Goal: Task Accomplishment & Management: Use online tool/utility

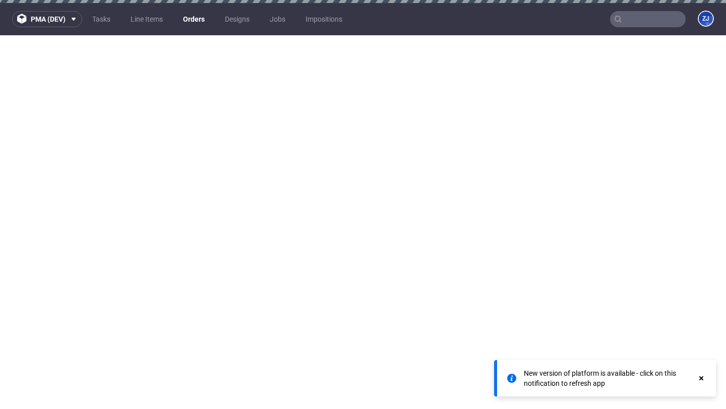
click at [155, 20] on link "Line Items" at bounding box center [146, 19] width 44 height 16
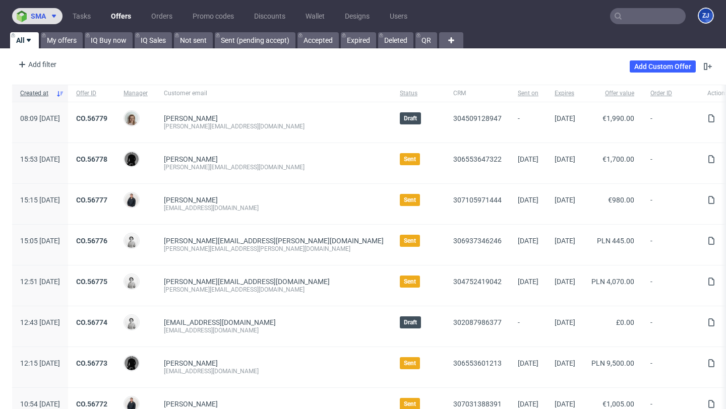
click at [45, 21] on button "sma" at bounding box center [37, 16] width 50 height 16
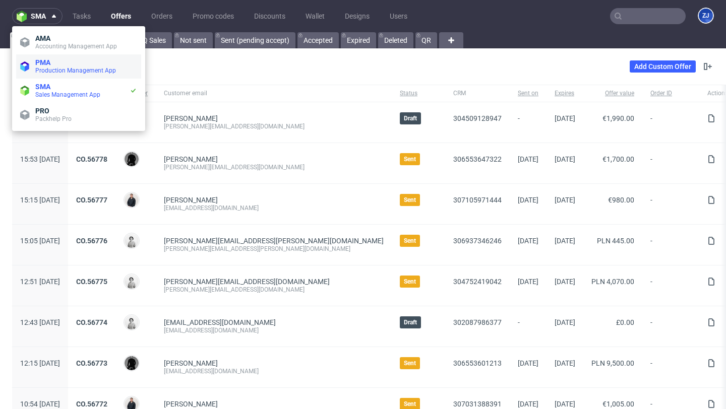
click at [54, 65] on span "PMA" at bounding box center [86, 62] width 102 height 8
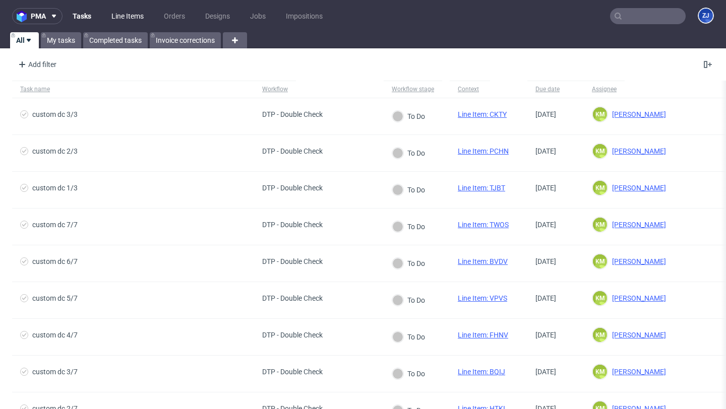
click at [133, 13] on link "Line Items" at bounding box center [127, 16] width 44 height 16
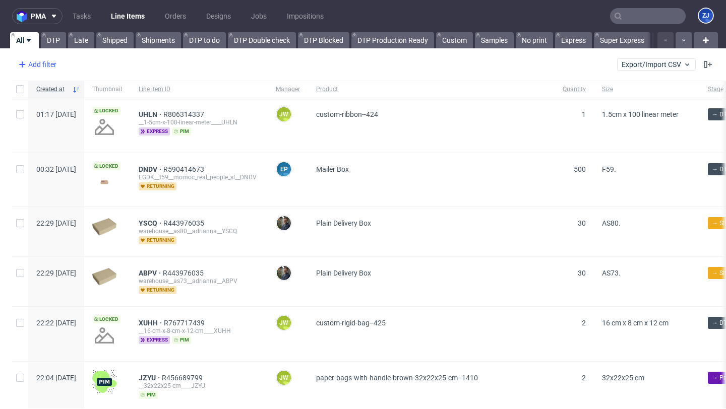
click at [51, 69] on div "Add filter" at bounding box center [36, 64] width 44 height 16
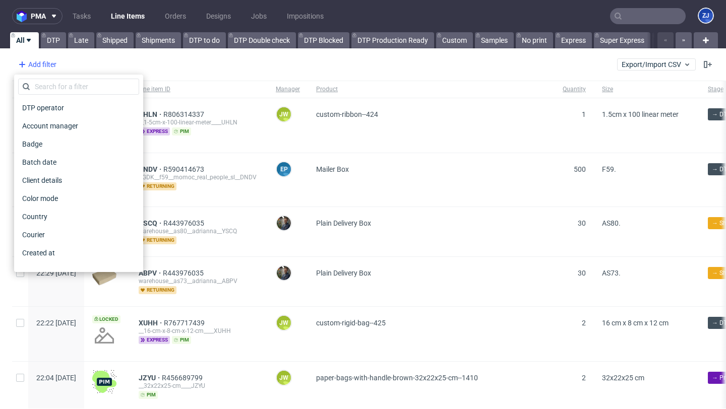
click at [51, 69] on div "Add filter" at bounding box center [36, 64] width 44 height 16
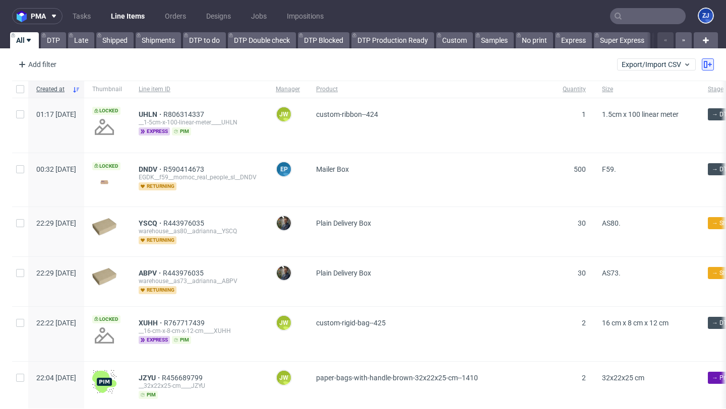
click at [704, 68] on icon at bounding box center [708, 64] width 8 height 8
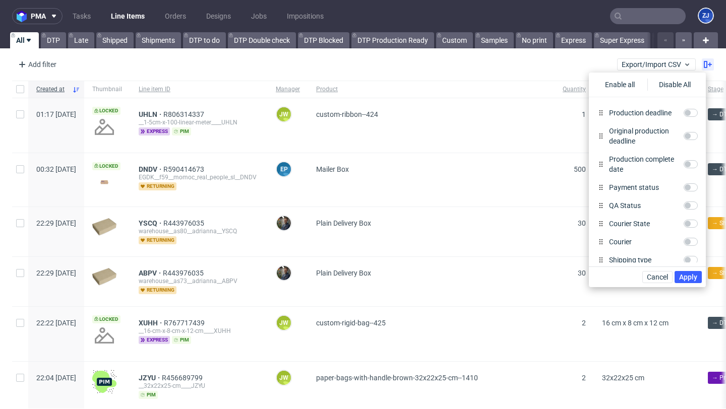
scroll to position [288, 0]
click at [686, 206] on input "QA Status" at bounding box center [690, 205] width 14 height 8
checkbox input "true"
click at [694, 192] on div "Payment status" at bounding box center [647, 187] width 109 height 18
click at [694, 189] on input "Payment status" at bounding box center [690, 187] width 14 height 8
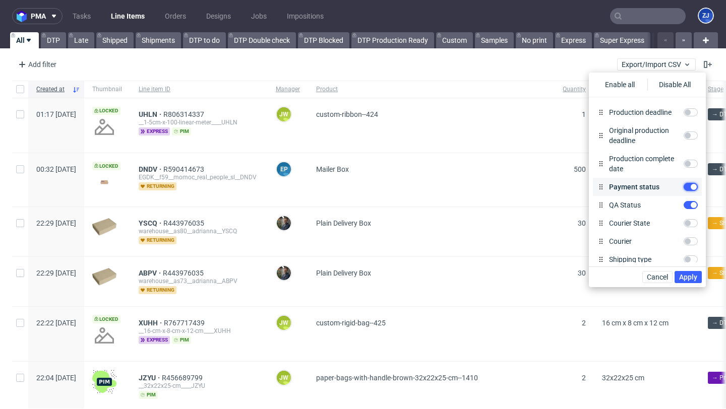
checkbox input "true"
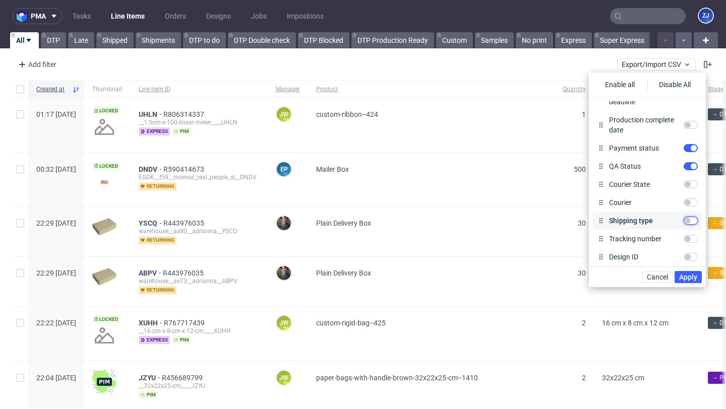
click at [688, 221] on input "Shipping type" at bounding box center [690, 221] width 14 height 8
checkbox input "true"
click at [688, 275] on span "Apply" at bounding box center [688, 277] width 18 height 7
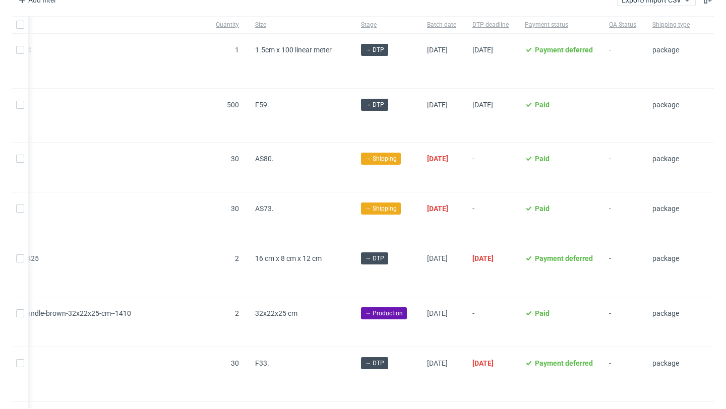
scroll to position [0, 0]
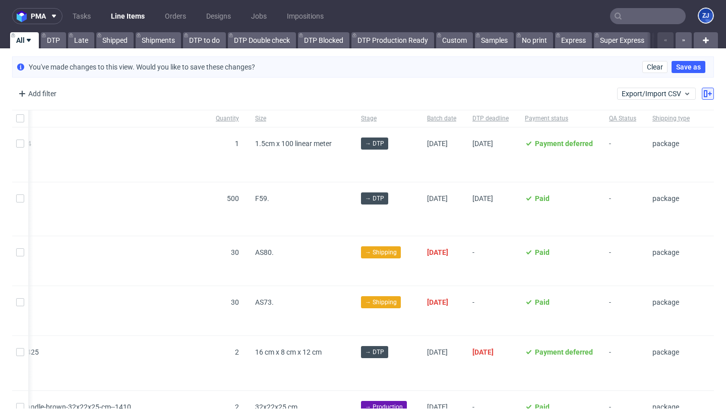
click at [704, 95] on use at bounding box center [708, 93] width 8 height 7
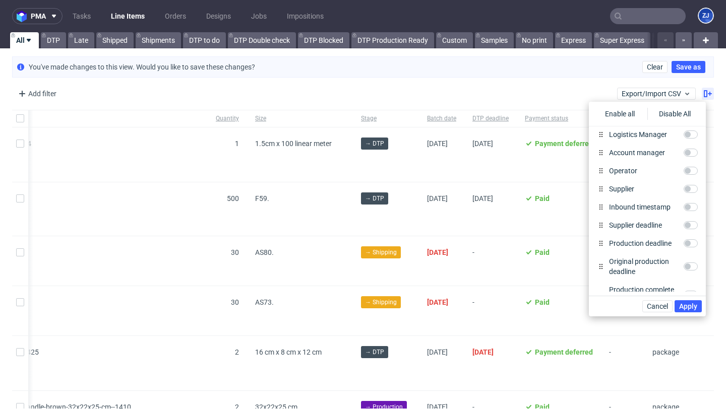
scroll to position [476, 0]
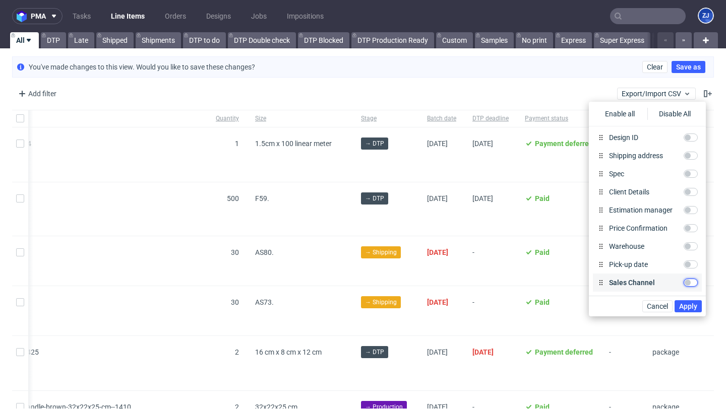
click at [694, 285] on input "Sales Channel" at bounding box center [690, 283] width 14 height 8
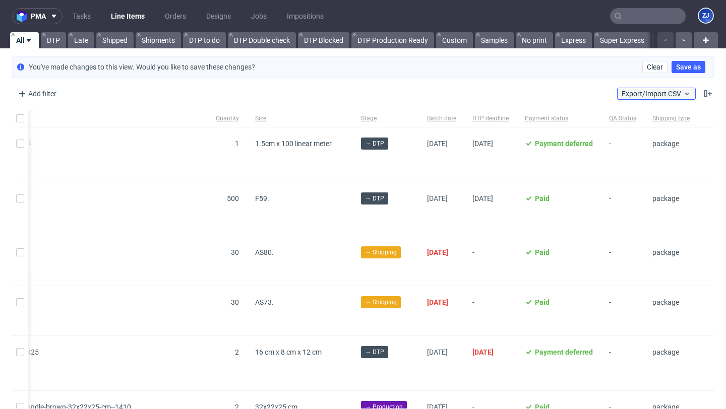
click at [671, 93] on span "Export/Import CSV" at bounding box center [656, 94] width 70 height 8
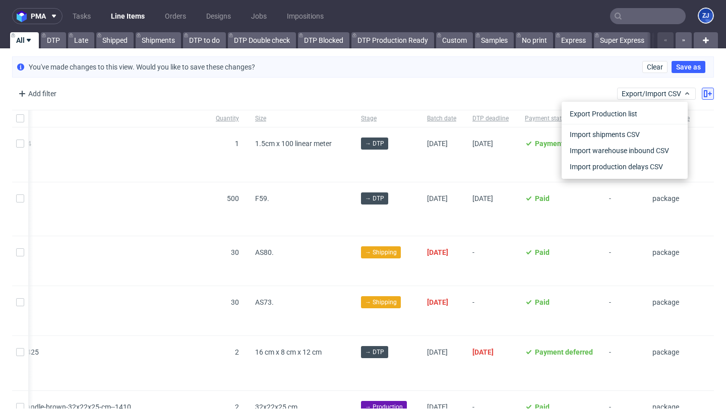
click at [704, 94] on icon at bounding box center [708, 94] width 8 height 8
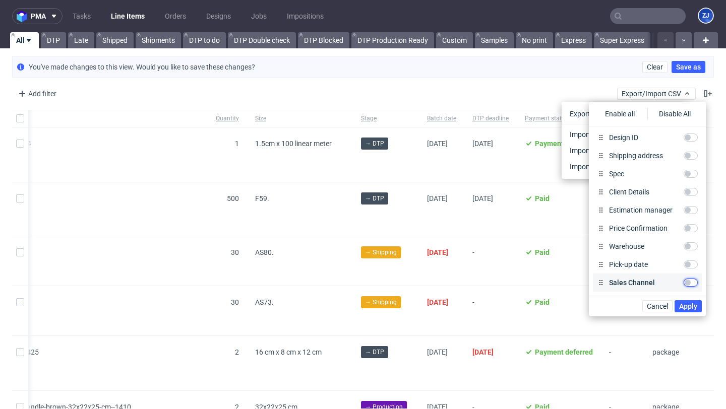
click at [688, 284] on input "Sales Channel" at bounding box center [690, 283] width 14 height 8
checkbox input "true"
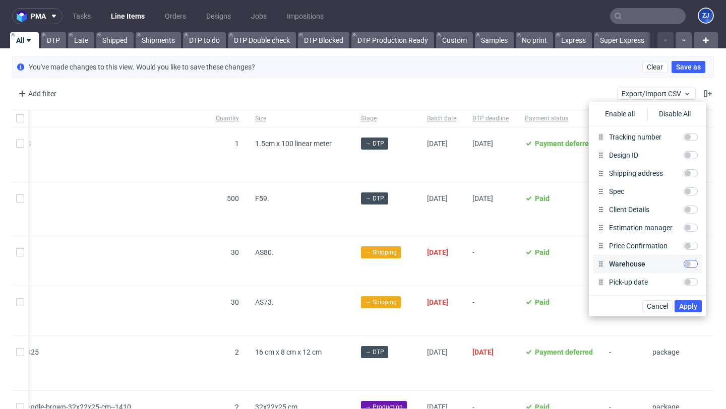
scroll to position [455, 0]
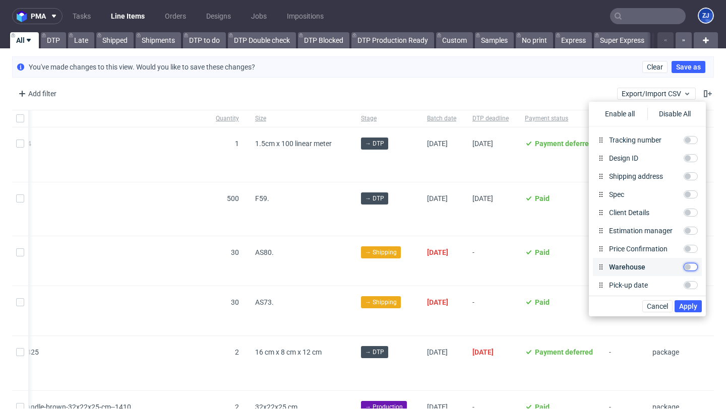
click at [690, 267] on input "Warehouse" at bounding box center [690, 267] width 14 height 8
checkbox input "true"
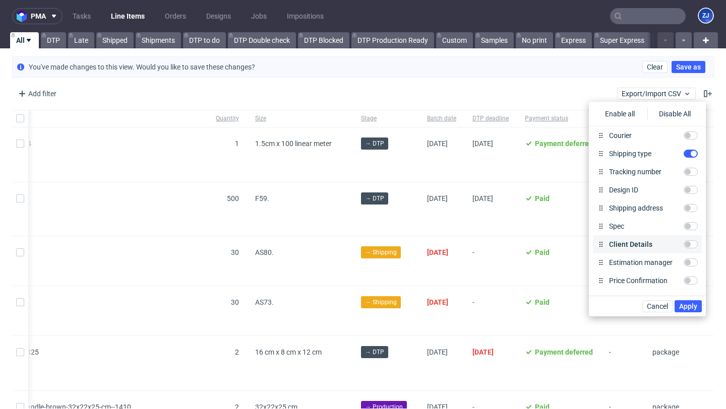
scroll to position [416, 0]
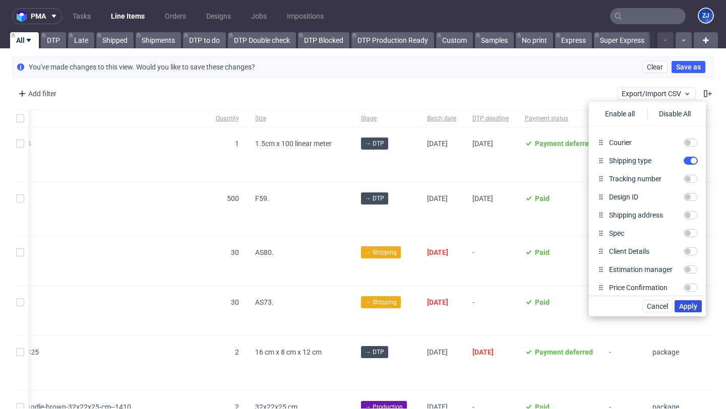
click at [683, 304] on span "Apply" at bounding box center [688, 306] width 18 height 7
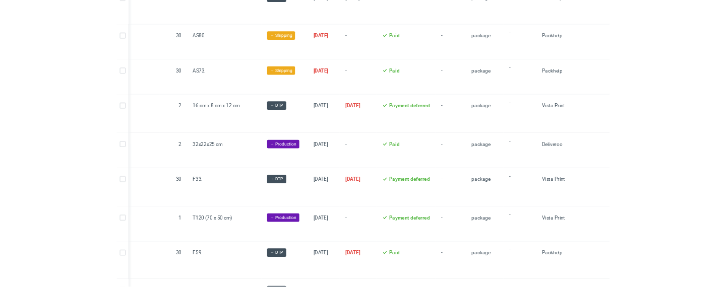
scroll to position [0, 0]
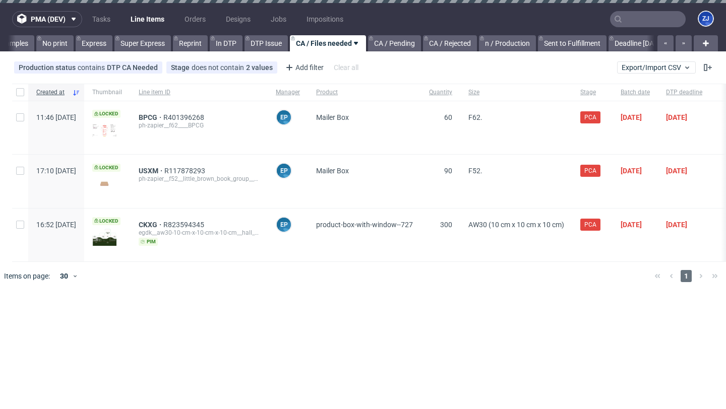
scroll to position [0, 49]
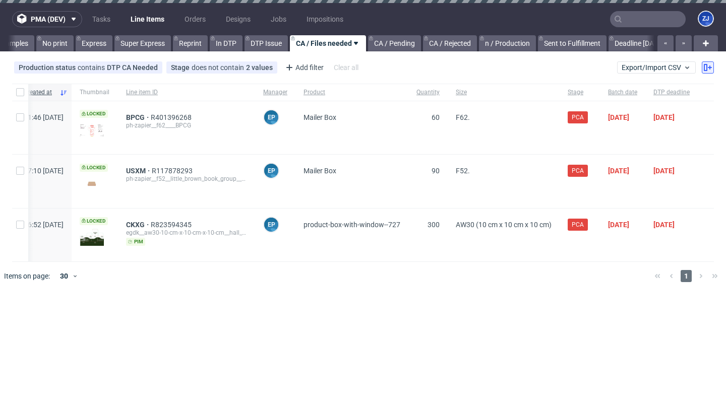
click at [709, 66] on icon at bounding box center [708, 68] width 8 height 8
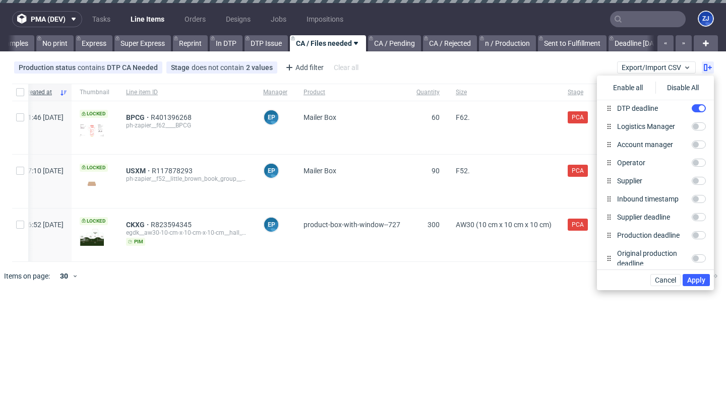
scroll to position [159, 0]
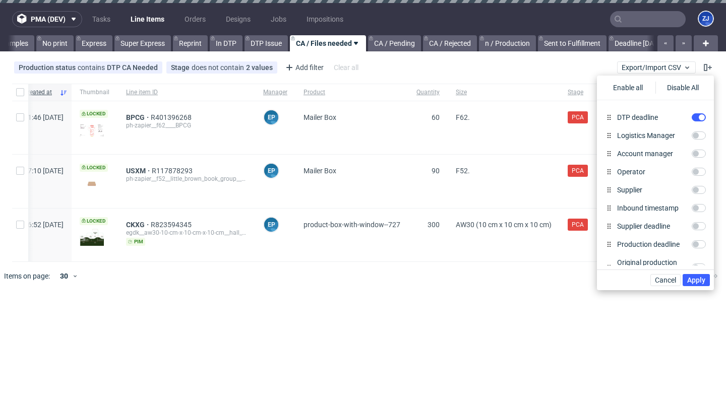
click at [714, 20] on nav "pma (dev) Tasks Line Items Orders Designs Jobs Impositions ZJ" at bounding box center [363, 19] width 726 height 32
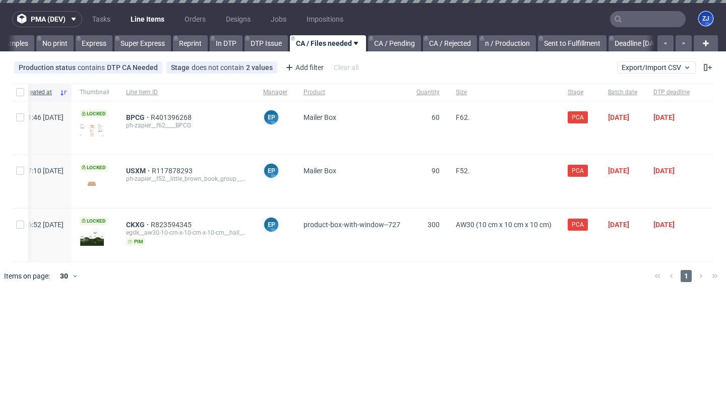
click at [707, 19] on figcaption "ZJ" at bounding box center [706, 19] width 14 height 14
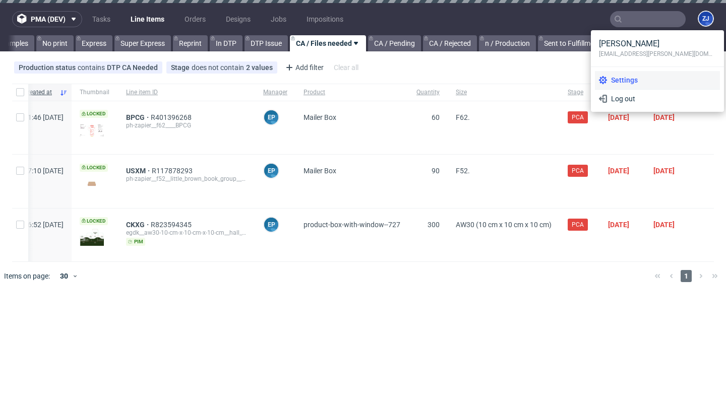
click at [667, 79] on span "Settings" at bounding box center [661, 80] width 109 height 10
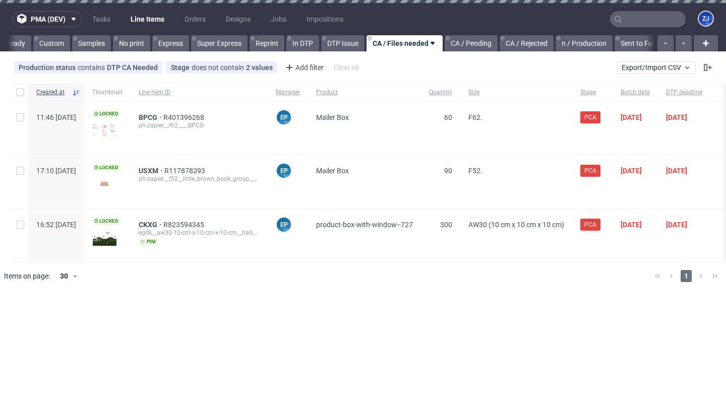
scroll to position [0, 470]
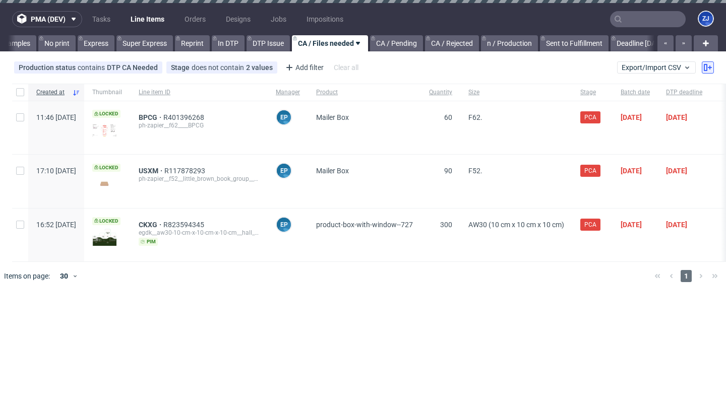
click at [713, 64] on button at bounding box center [708, 67] width 12 height 12
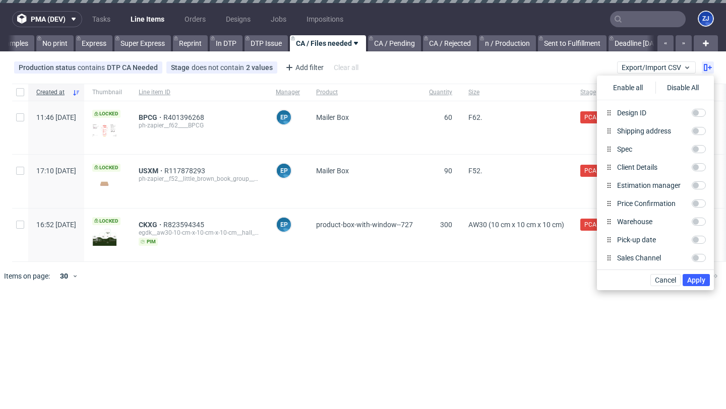
scroll to position [476, 0]
click at [546, 112] on div "F62." at bounding box center [516, 127] width 112 height 53
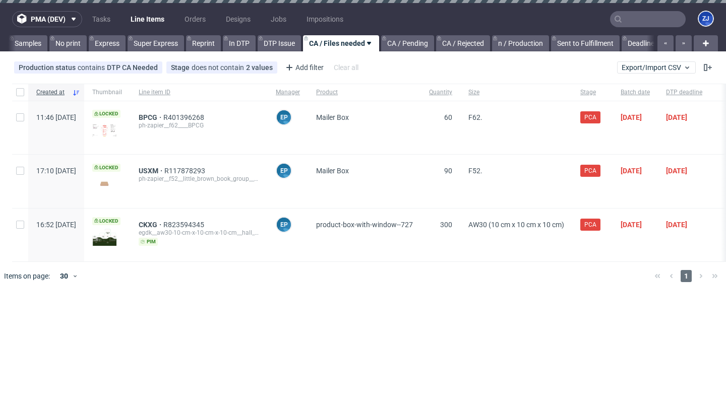
scroll to position [0, 470]
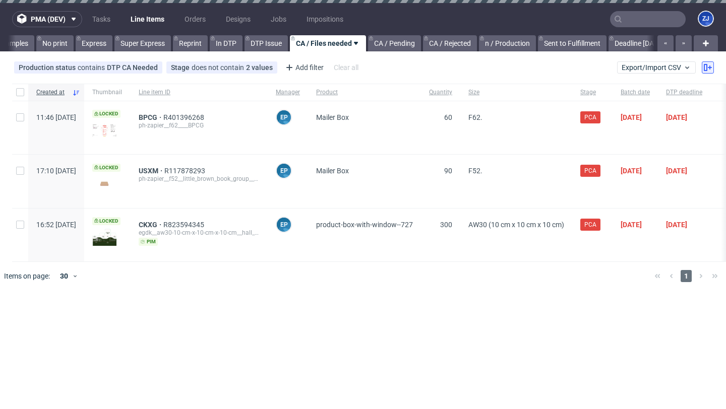
click at [711, 69] on icon at bounding box center [708, 68] width 8 height 8
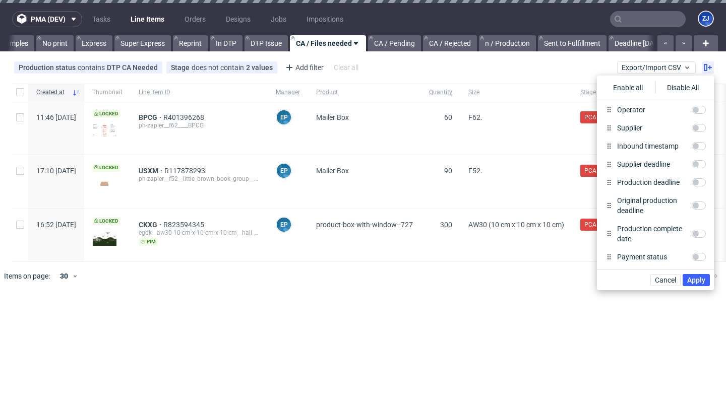
scroll to position [0, 0]
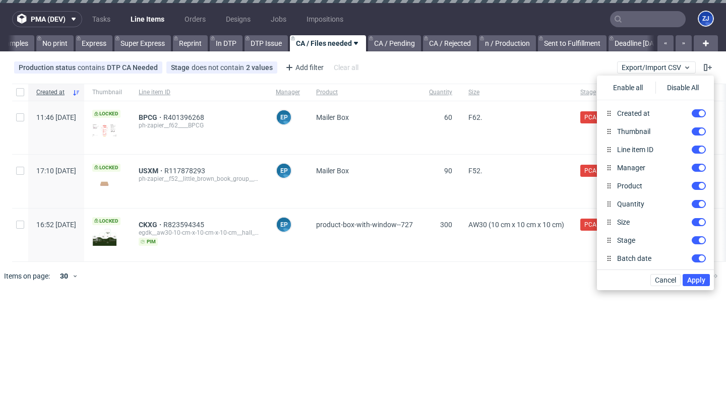
click at [484, 317] on div "pma (dev) Tasks Line Items Orders Designs Jobs Impositions ZJ All DTP Late Ship…" at bounding box center [363, 204] width 726 height 409
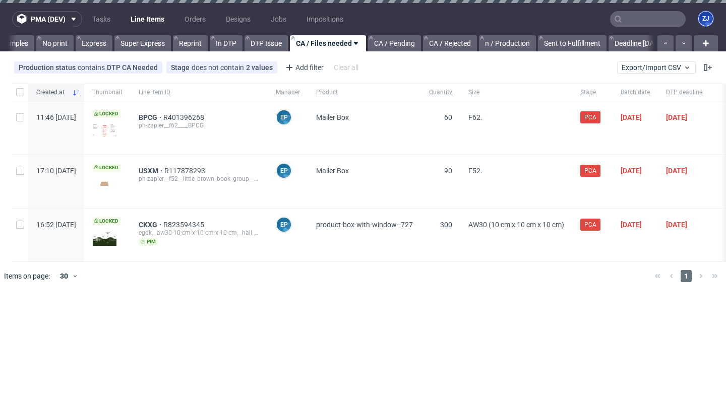
click at [706, 20] on figcaption "ZJ" at bounding box center [706, 19] width 14 height 14
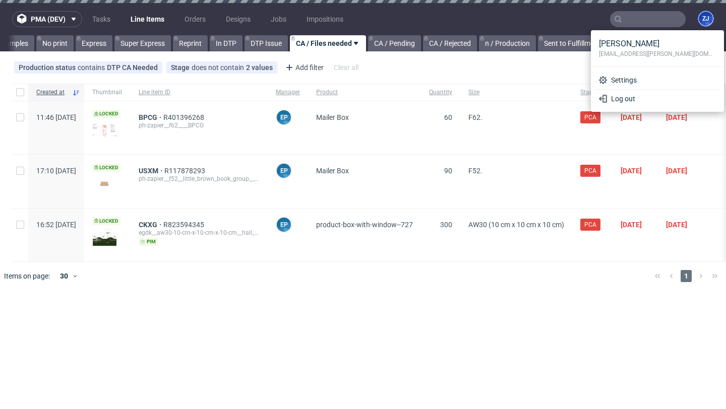
click at [706, 21] on figcaption "ZJ" at bounding box center [706, 19] width 14 height 14
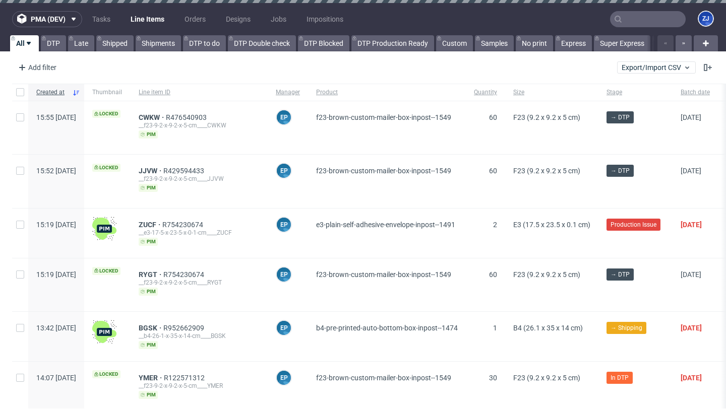
scroll to position [0, 117]
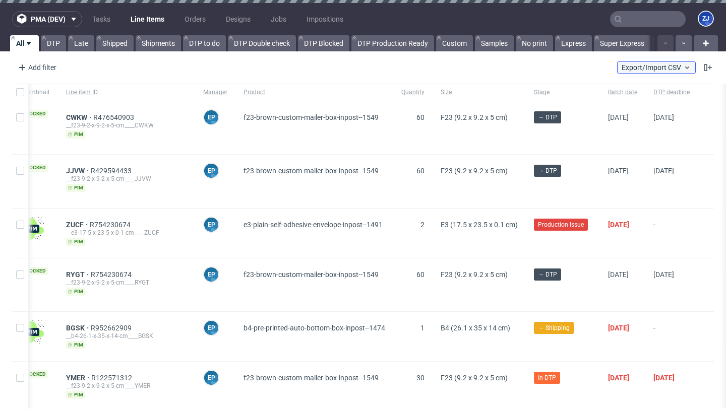
click at [683, 70] on icon at bounding box center [687, 68] width 8 height 8
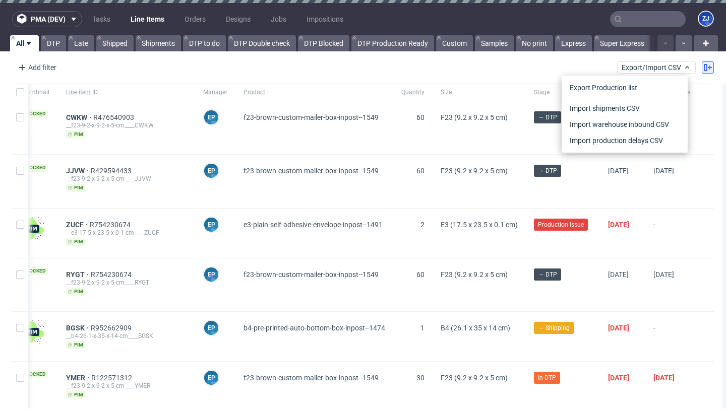
click at [704, 68] on icon at bounding box center [708, 68] width 8 height 8
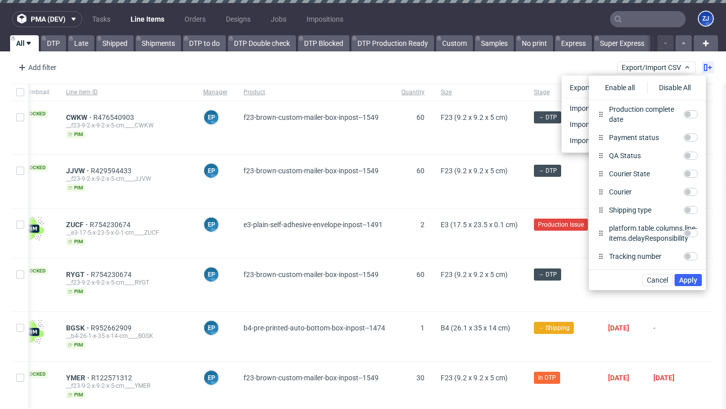
scroll to position [344, 0]
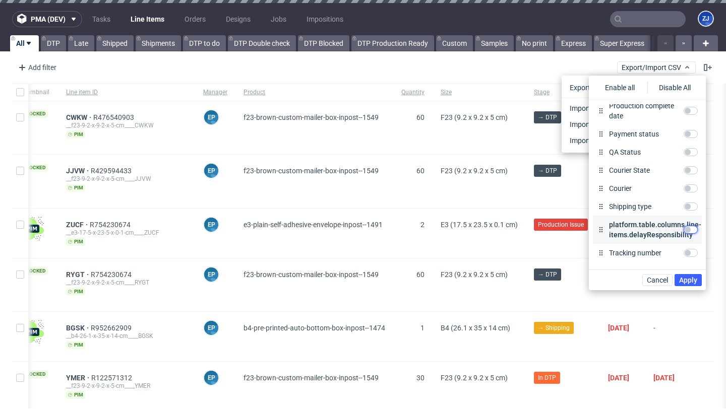
click at [689, 231] on input "platform.table.columns.line-items.delayResponsibility" at bounding box center [690, 230] width 14 height 8
checkbox input "true"
click at [690, 282] on span "Apply" at bounding box center [688, 280] width 18 height 7
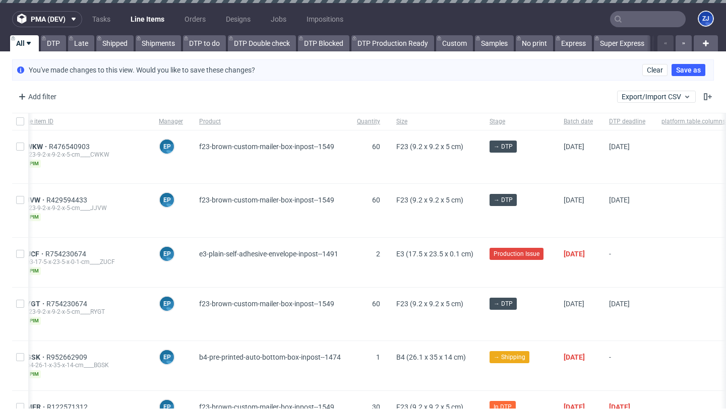
scroll to position [0, 277]
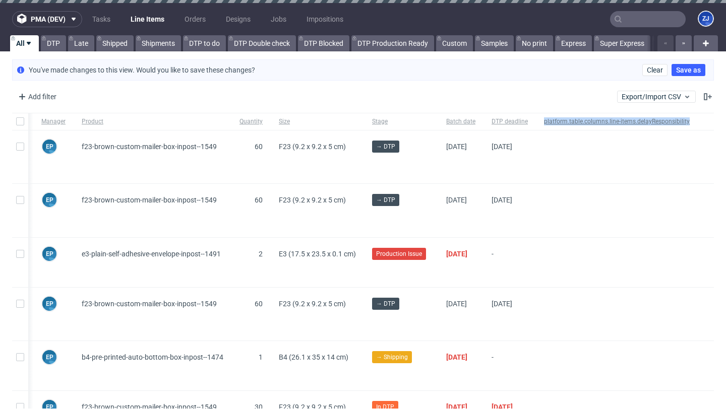
drag, startPoint x: 694, startPoint y: 121, endPoint x: 537, endPoint y: 121, distance: 156.2
click at [537, 121] on div "Created at Thumbnail Line item ID Manager Product Quantity Size Stage Batch dat…" at bounding box center [246, 122] width 936 height 18
copy span "platform.table.columns.line-items.delayResponsibility"
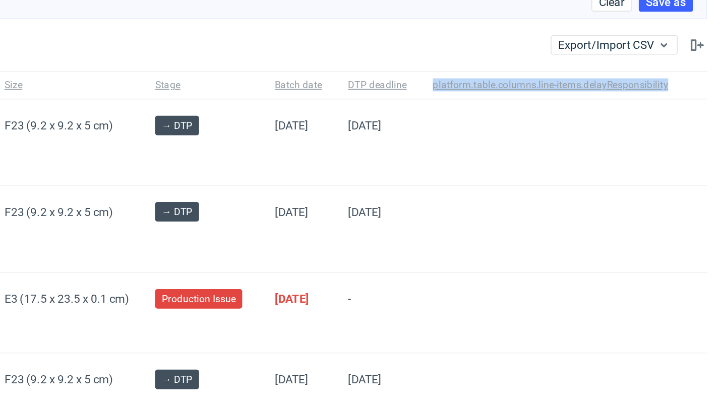
scroll to position [0, 0]
click at [562, 119] on span "platform.table.columns.line-items.delayResponsibility" at bounding box center [617, 121] width 146 height 9
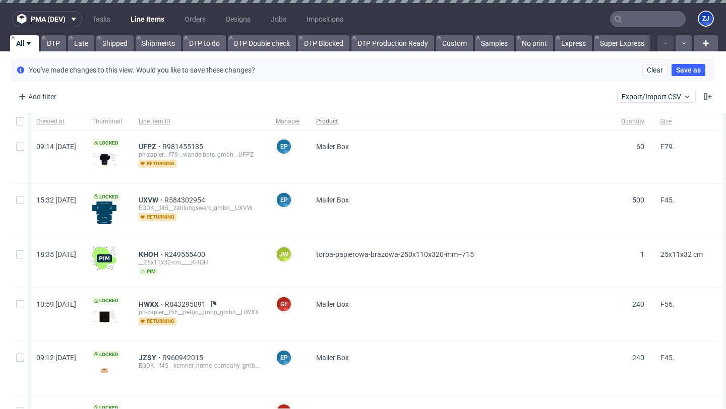
scroll to position [0, 413]
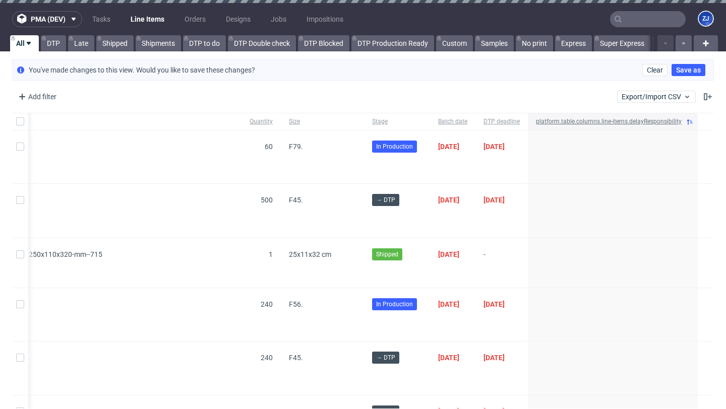
click at [564, 123] on span "platform.table.columns.line-items.delayResponsibility" at bounding box center [609, 121] width 146 height 9
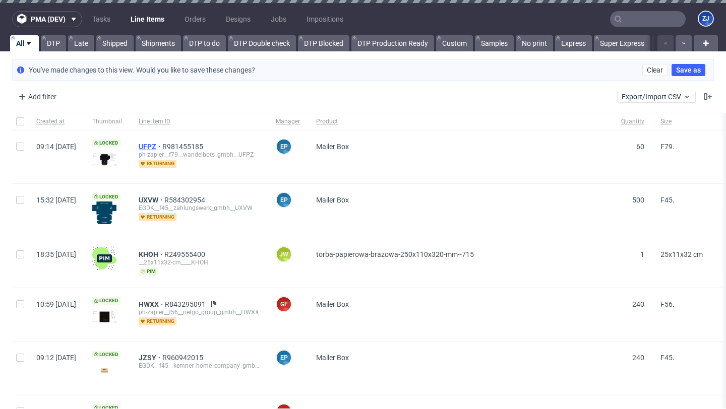
click at [162, 148] on span "UFPZ" at bounding box center [151, 147] width 24 height 8
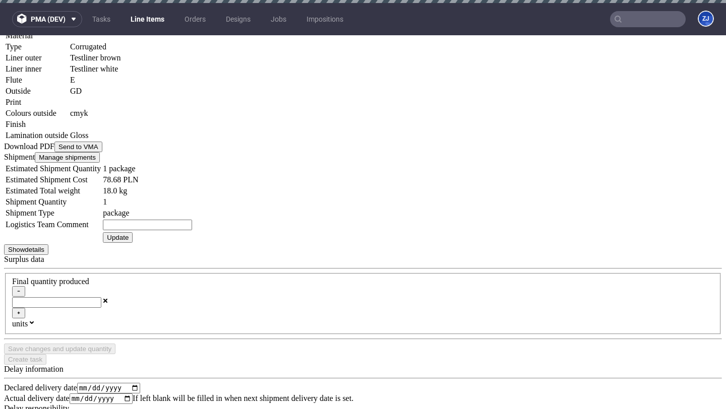
scroll to position [1380, 0]
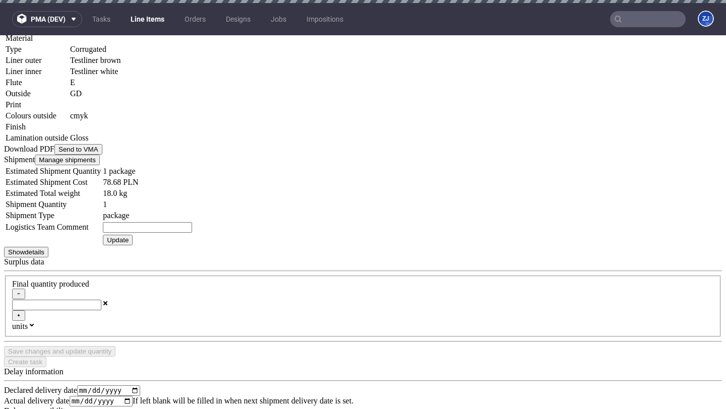
click at [301, 167] on div "Customer" at bounding box center [299, 162] width 250 height 9
type textarea "heellllo"
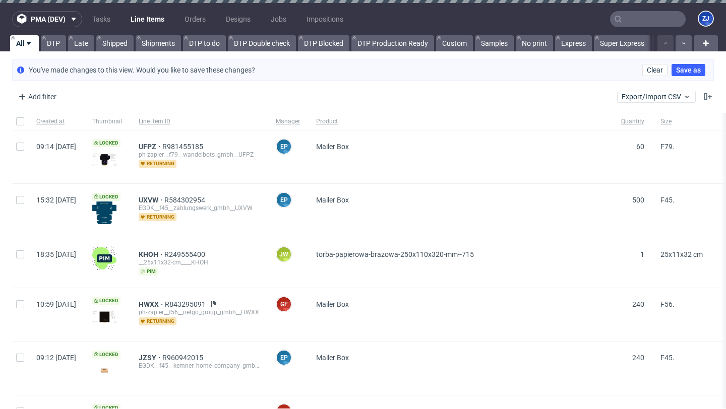
scroll to position [0, 245]
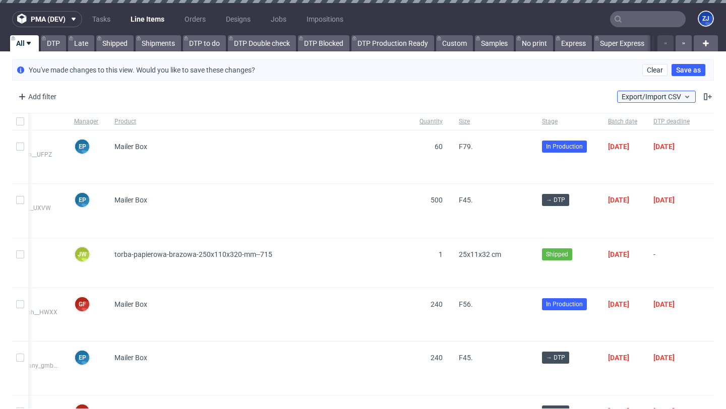
click at [683, 100] on icon at bounding box center [687, 97] width 8 height 8
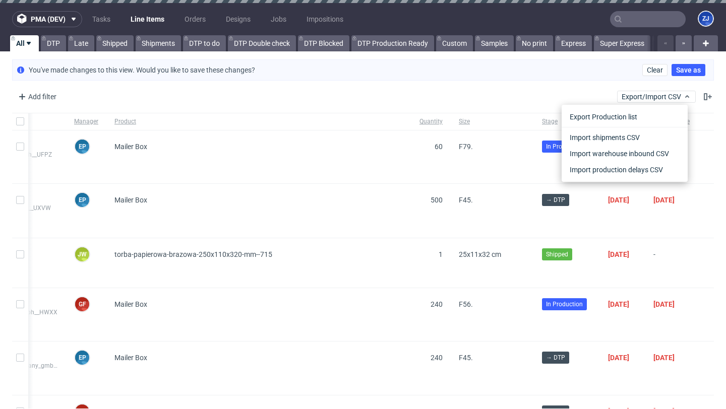
click at [544, 58] on div "You've made changes to this view. Would you like to save these changes? Clear S…" at bounding box center [363, 69] width 726 height 29
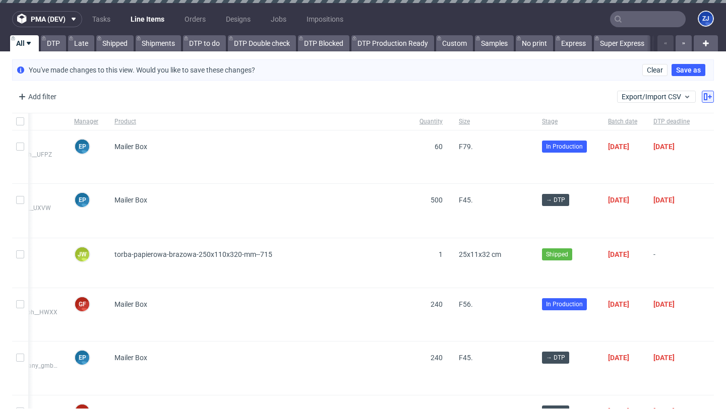
click at [704, 96] on icon at bounding box center [708, 97] width 8 height 8
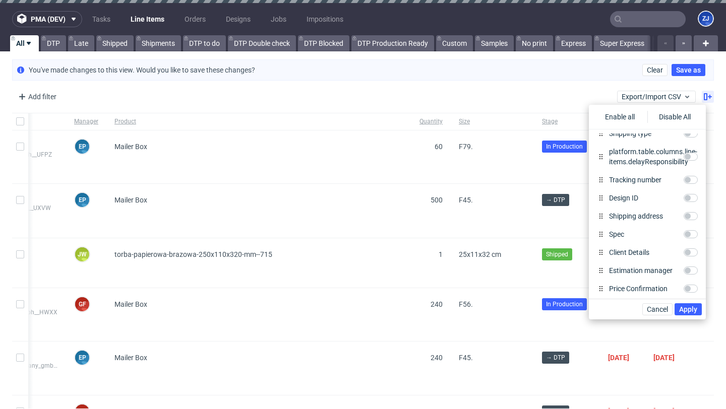
scroll to position [295, 0]
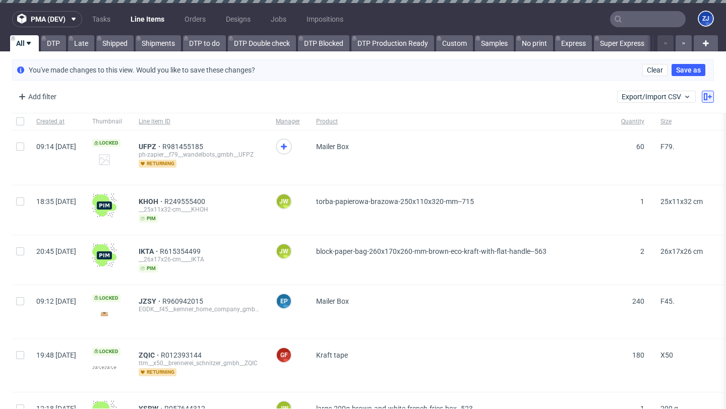
click at [704, 97] on icon at bounding box center [708, 97] width 8 height 8
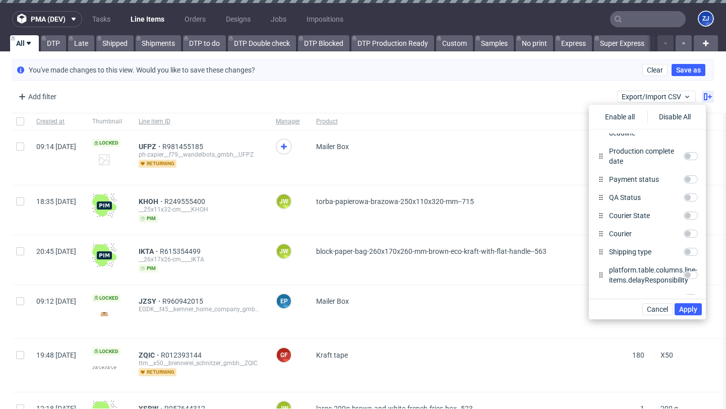
scroll to position [329, 0]
click at [691, 273] on input "platform.table.columns.line-items.delayResponsibility" at bounding box center [690, 275] width 14 height 8
checkbox input "true"
click at [691, 313] on span "Apply" at bounding box center [688, 309] width 18 height 7
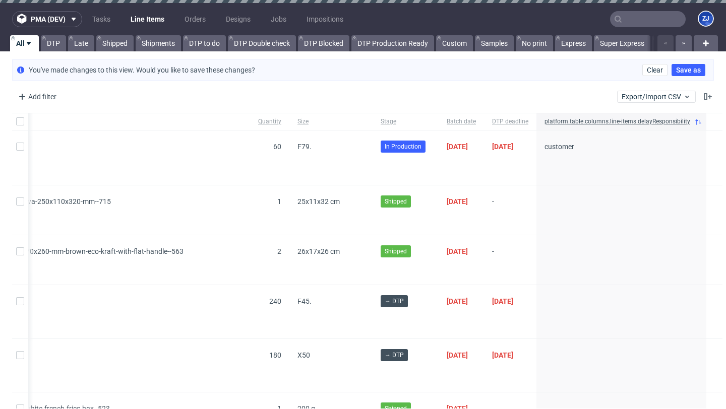
scroll to position [0, 413]
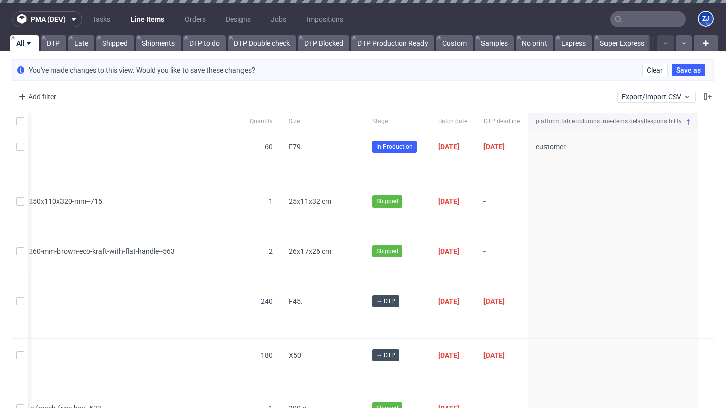
click at [657, 120] on span "platform.table.columns.line-items.delayResponsibility" at bounding box center [609, 121] width 146 height 9
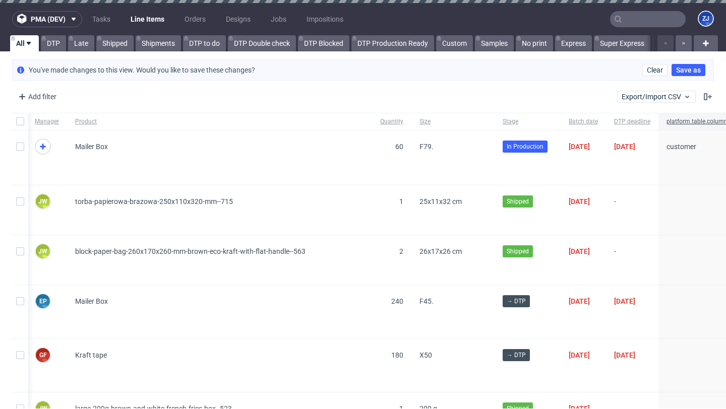
scroll to position [0, 413]
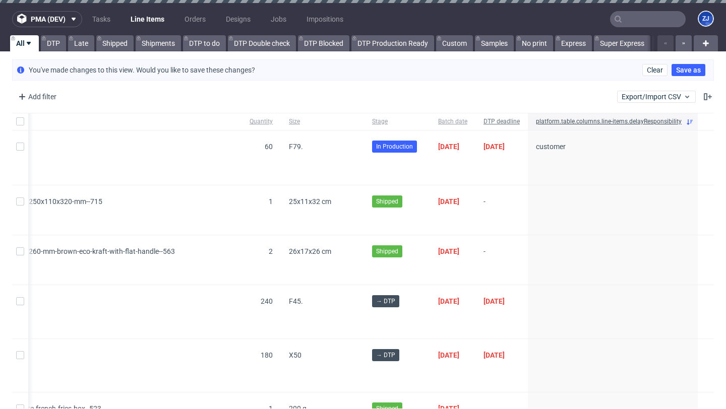
click at [496, 125] on span "DTP deadline" at bounding box center [501, 121] width 36 height 9
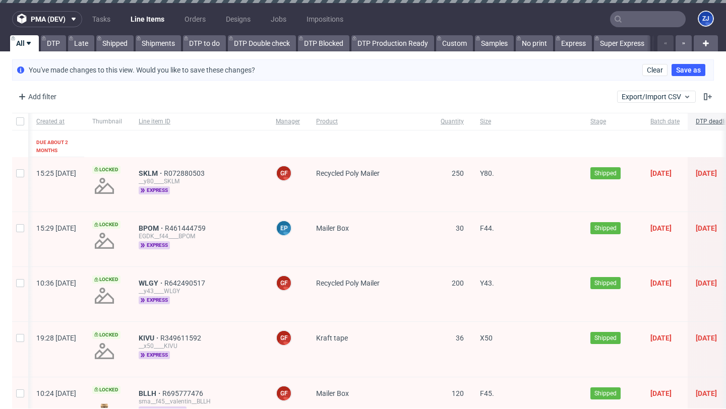
scroll to position [0, 238]
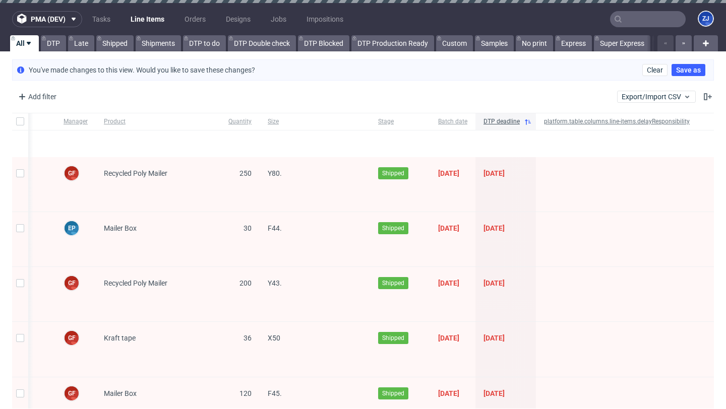
click at [565, 120] on span "platform.table.columns.line-items.delayResponsibility" at bounding box center [617, 121] width 146 height 9
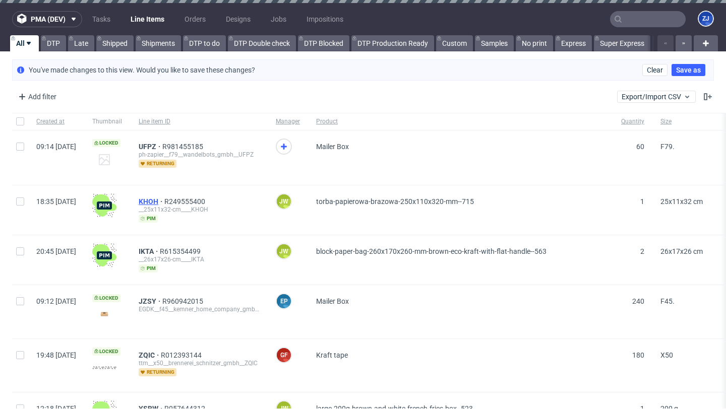
click at [164, 202] on span "KHOH" at bounding box center [152, 202] width 26 height 8
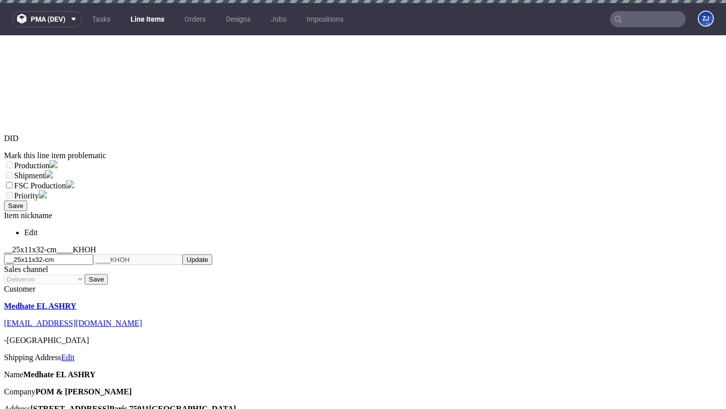
scroll to position [1043, 0]
click at [293, 326] on div "No Touch" at bounding box center [299, 324] width 250 height 9
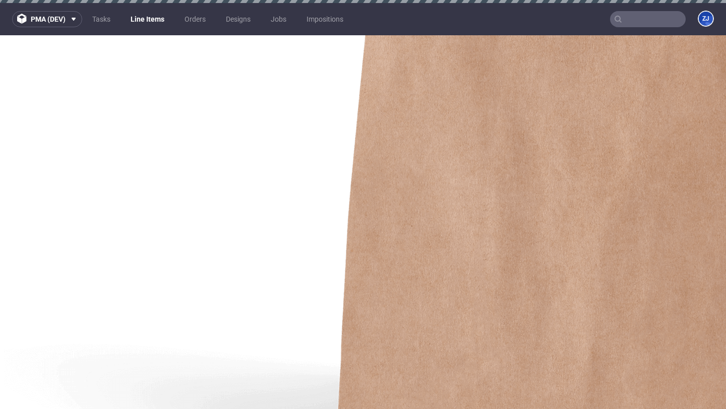
scroll to position [323, 0]
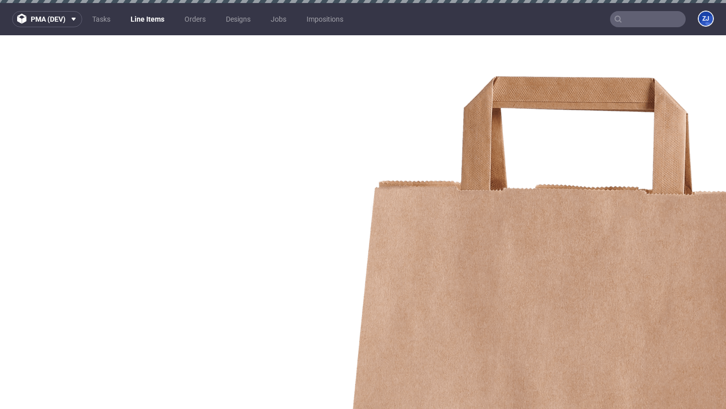
click at [145, 19] on link "Line Items" at bounding box center [147, 19] width 46 height 16
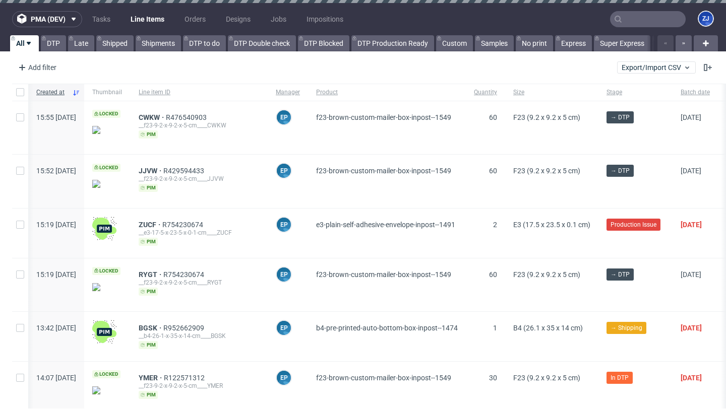
scroll to position [0, 117]
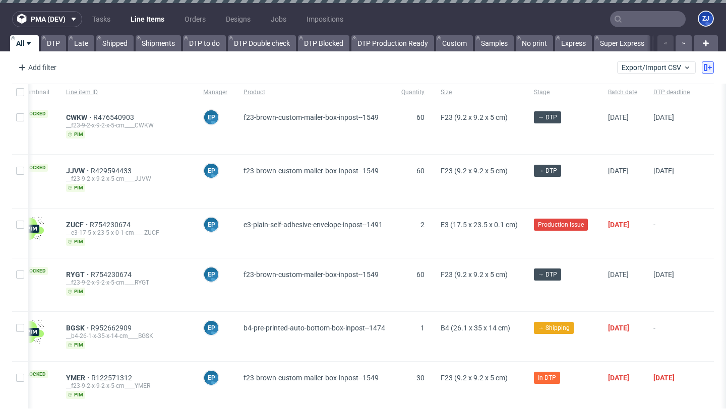
click at [702, 68] on button at bounding box center [708, 67] width 12 height 12
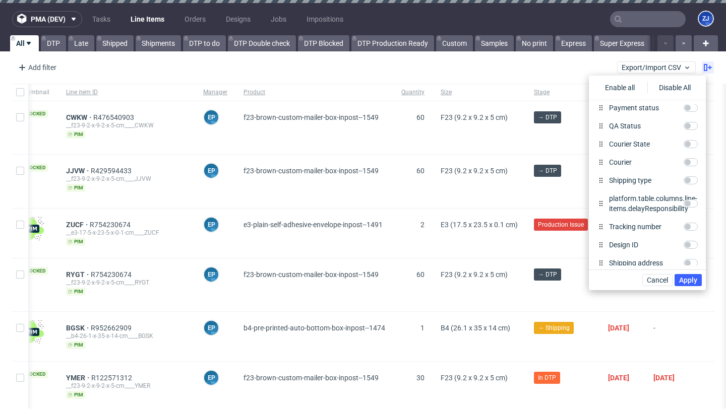
scroll to position [365, 0]
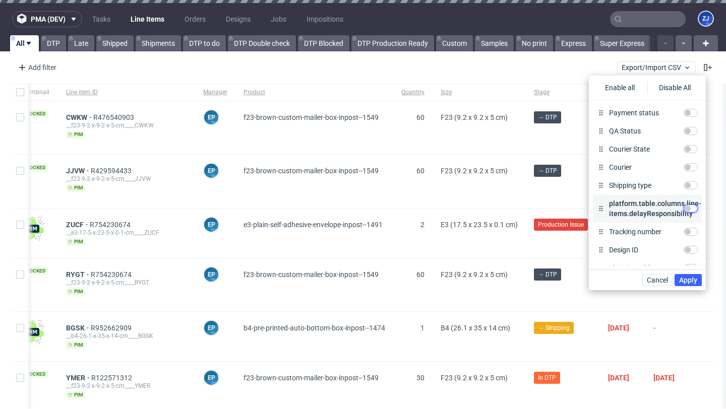
click at [690, 210] on input "platform.table.columns.line-items.delayResponsibility" at bounding box center [690, 209] width 14 height 8
checkbox input "true"
click at [696, 287] on div "Cancel Apply" at bounding box center [647, 280] width 117 height 21
click at [696, 279] on span "Apply" at bounding box center [688, 280] width 18 height 7
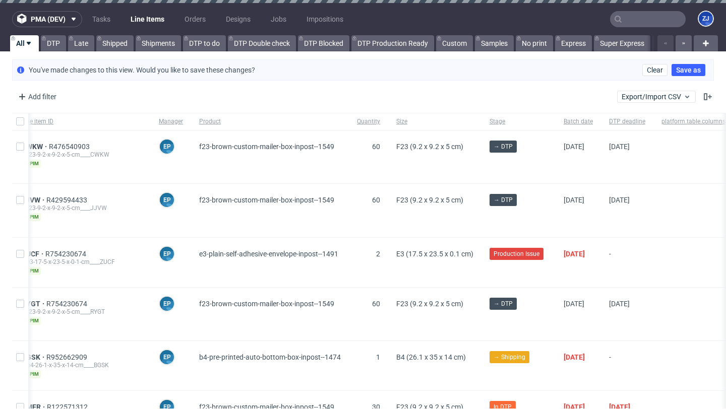
scroll to position [0, 277]
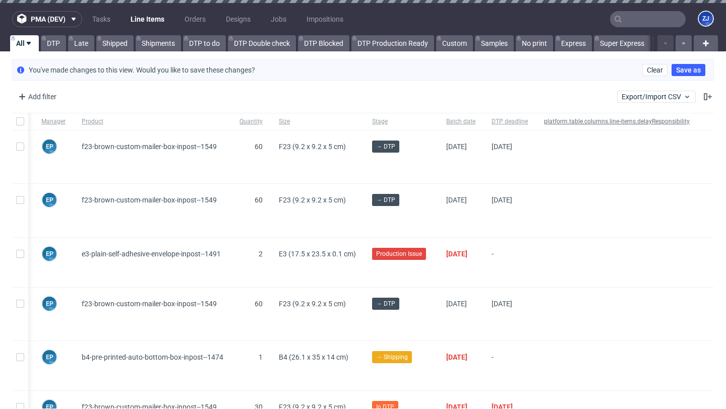
click at [638, 121] on span "platform.table.columns.line-items.delayResponsibility" at bounding box center [617, 121] width 146 height 9
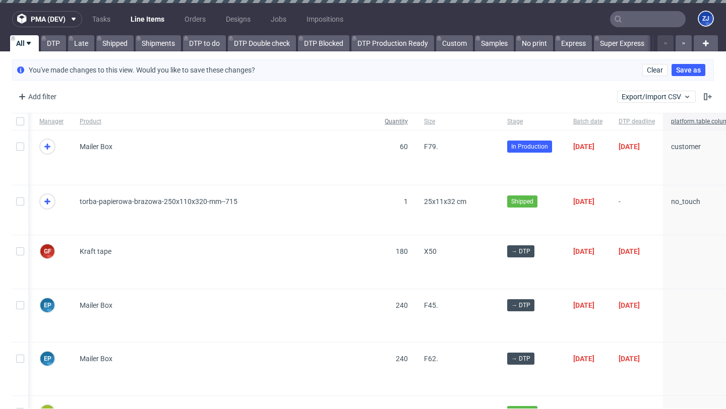
scroll to position [0, 413]
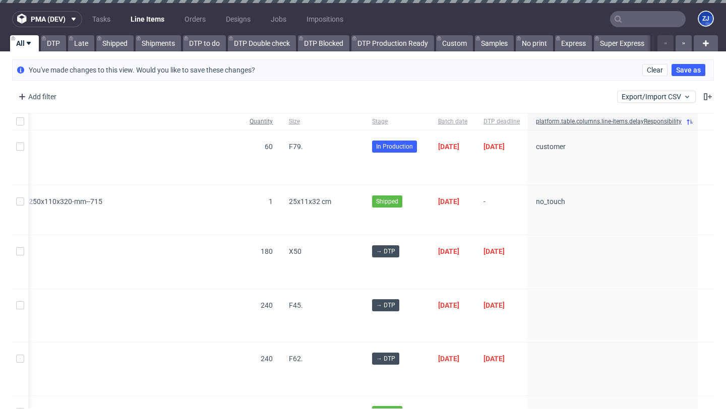
click at [640, 121] on span "platform.table.columns.line-items.delayResponsibility" at bounding box center [609, 121] width 146 height 9
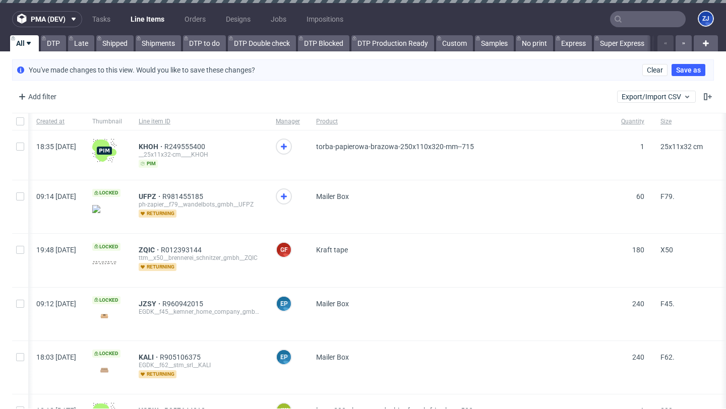
scroll to position [0, 413]
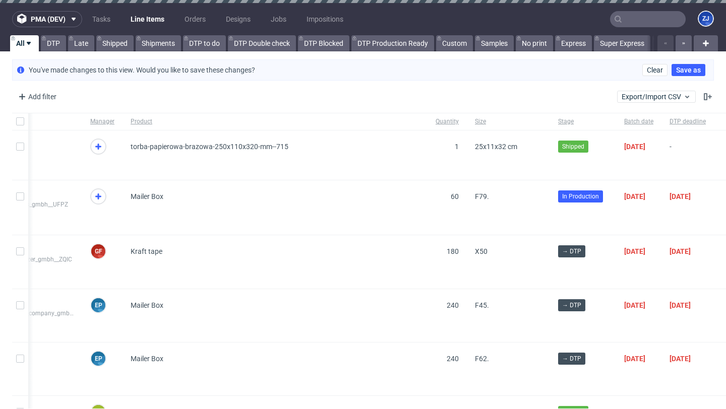
scroll to position [0, 245]
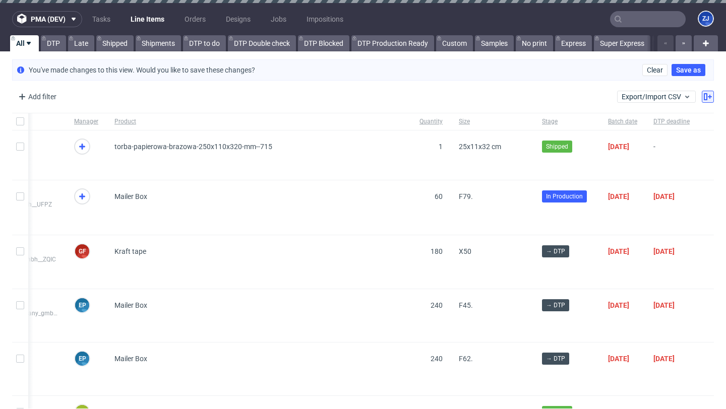
click at [704, 93] on icon at bounding box center [708, 97] width 8 height 8
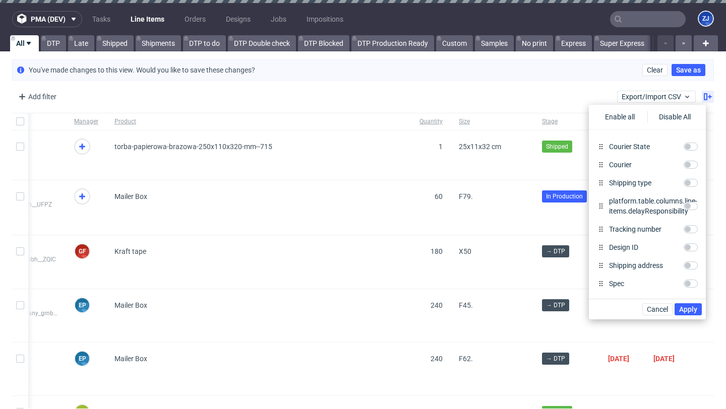
scroll to position [406, 0]
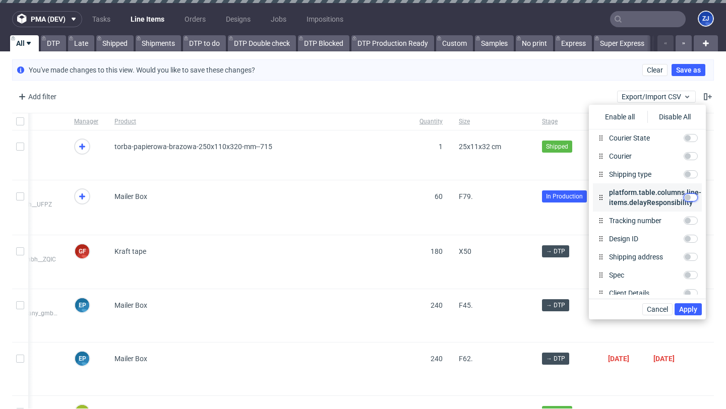
click at [691, 198] on input "platform.table.columns.line-items.delayResponsibility" at bounding box center [690, 198] width 14 height 8
checkbox input "true"
click at [686, 311] on span "Apply" at bounding box center [688, 309] width 18 height 7
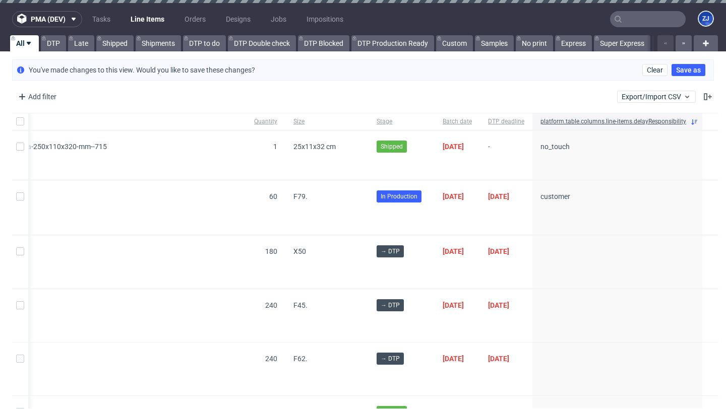
scroll to position [0, 413]
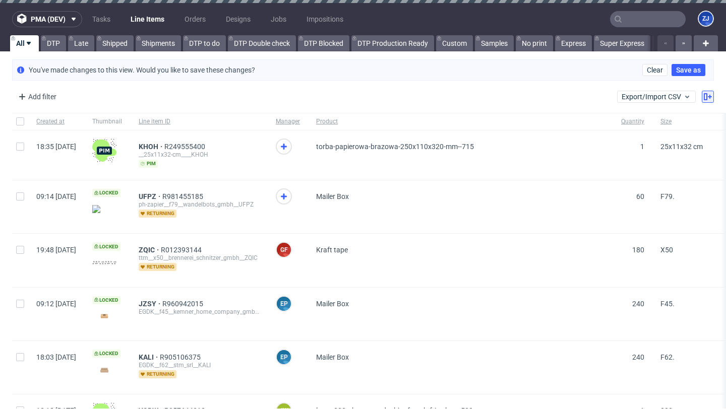
click at [704, 98] on icon at bounding box center [708, 97] width 8 height 8
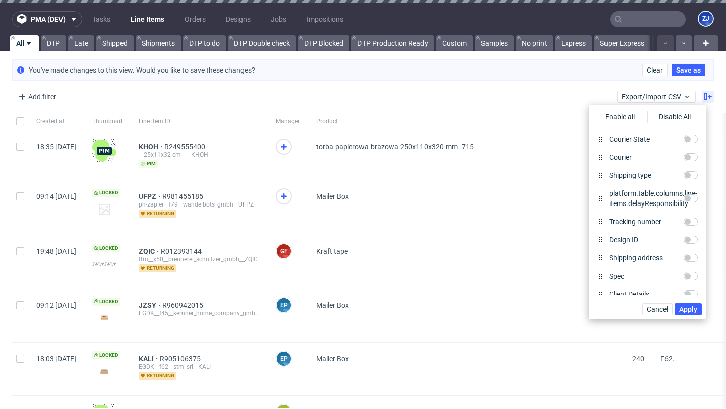
scroll to position [408, 0]
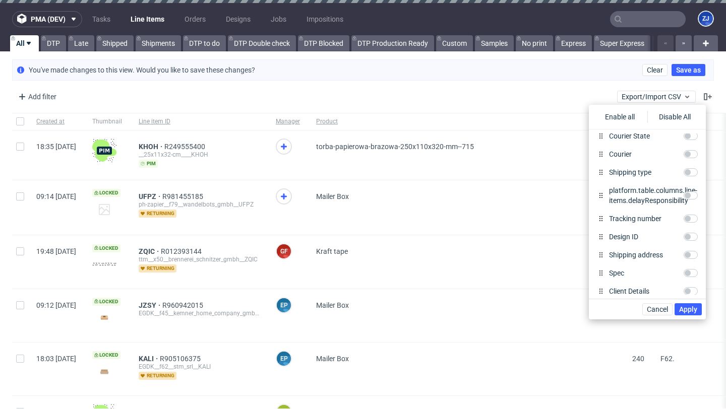
click at [511, 97] on div "Add filter Hide filters Clear all Export/Import CSV" at bounding box center [363, 97] width 726 height 24
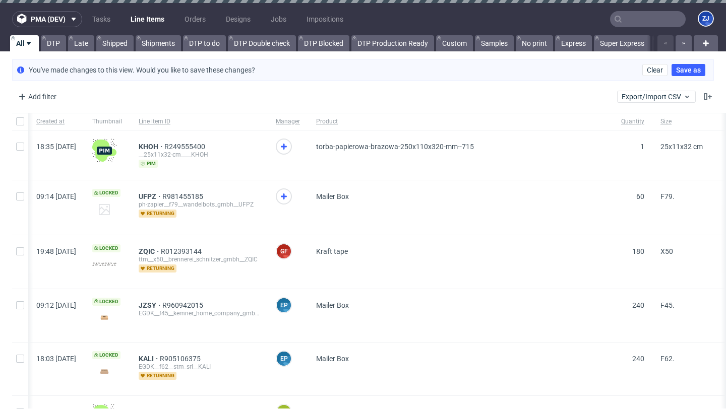
scroll to position [0, 245]
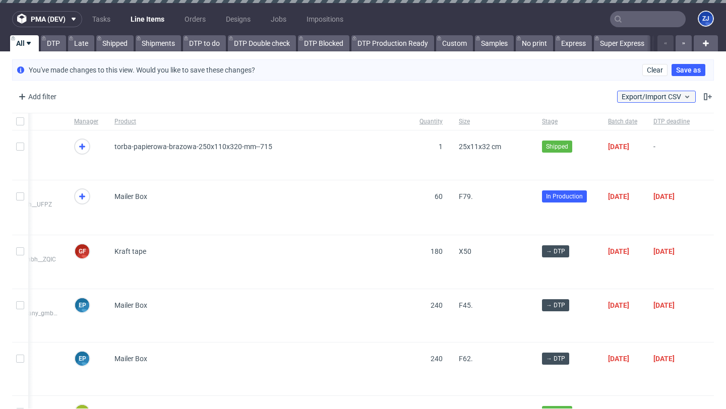
click at [670, 96] on span "Export/Import CSV" at bounding box center [656, 97] width 70 height 8
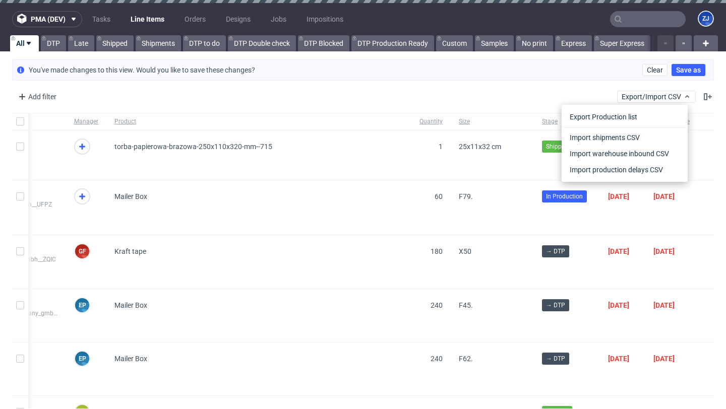
click at [529, 77] on div "You've made changes to this view. Would you like to save these changes? Clear S…" at bounding box center [363, 69] width 702 height 21
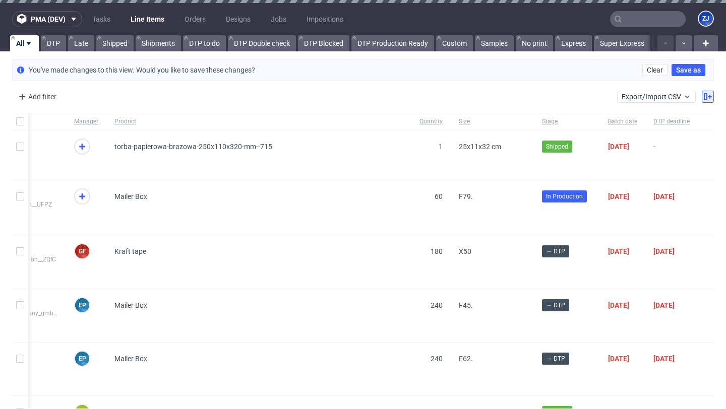
click at [704, 96] on icon at bounding box center [708, 97] width 8 height 8
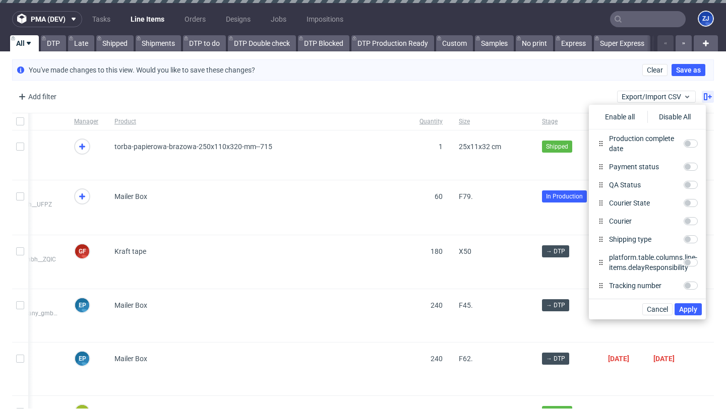
scroll to position [361, 0]
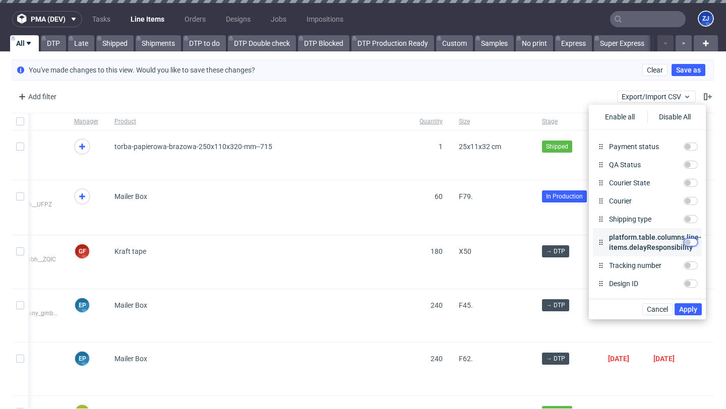
click at [694, 240] on input "platform.table.columns.line-items.delayResponsibility" at bounding box center [690, 242] width 14 height 8
checkbox input "true"
click at [684, 309] on span "Apply" at bounding box center [688, 309] width 18 height 7
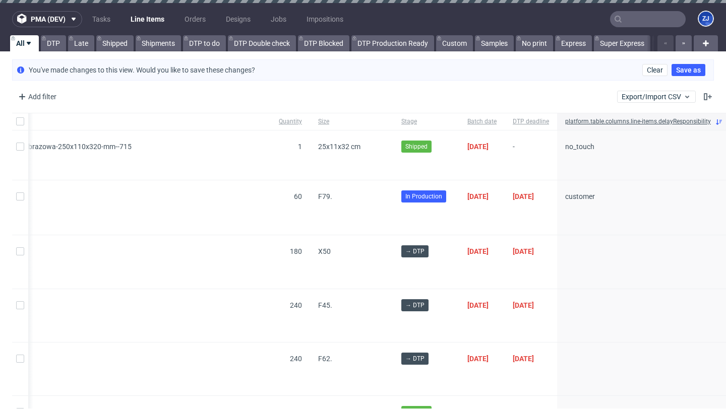
scroll to position [0, 413]
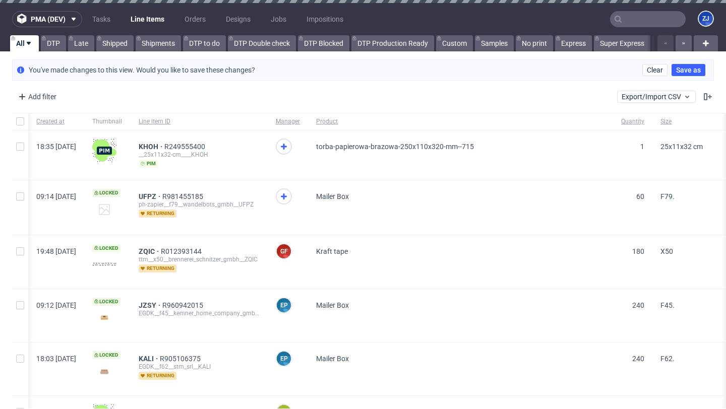
scroll to position [0, 245]
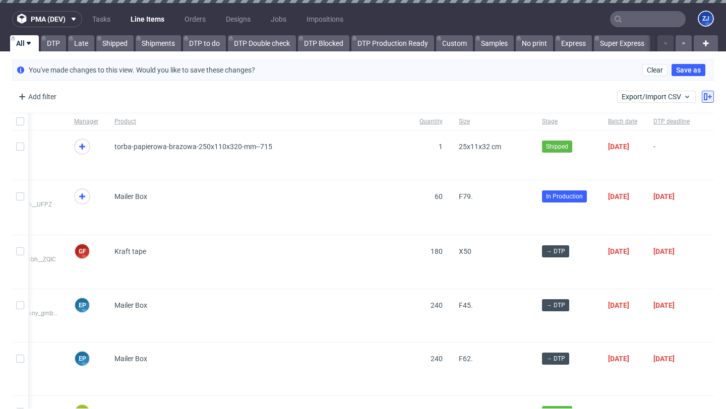
click at [702, 92] on button at bounding box center [708, 97] width 12 height 12
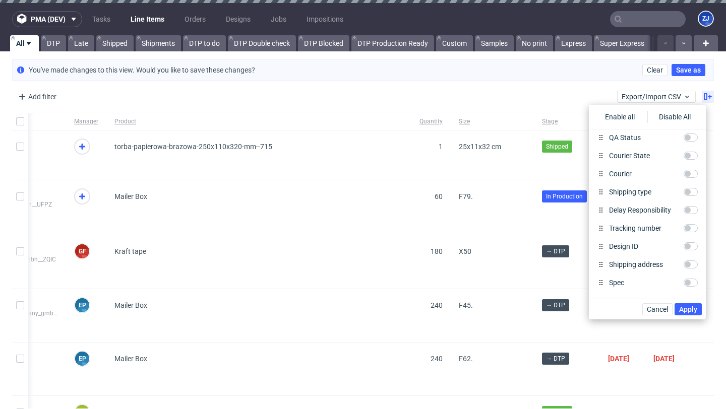
scroll to position [391, 0]
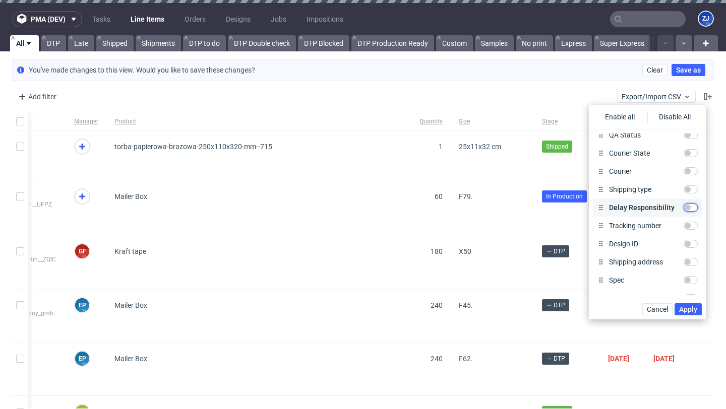
click at [692, 206] on input "Delay Responsibility" at bounding box center [690, 208] width 14 height 8
checkbox input "true"
click at [692, 308] on span "Apply" at bounding box center [688, 309] width 18 height 7
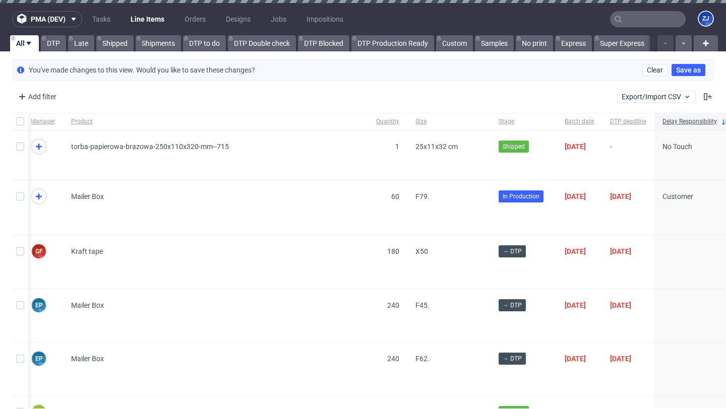
scroll to position [0, 323]
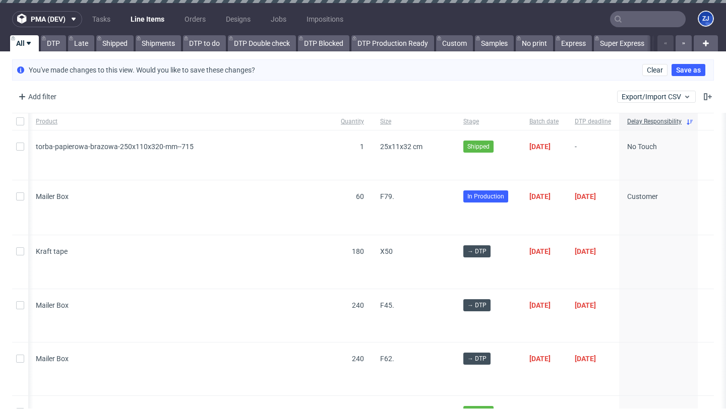
click at [656, 118] on span "Delay Responsibility" at bounding box center [654, 121] width 54 height 9
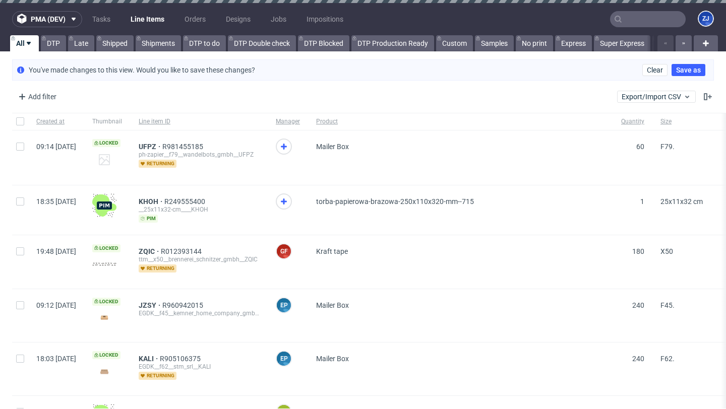
scroll to position [0, 323]
